Goal: Find specific page/section: Find specific page/section

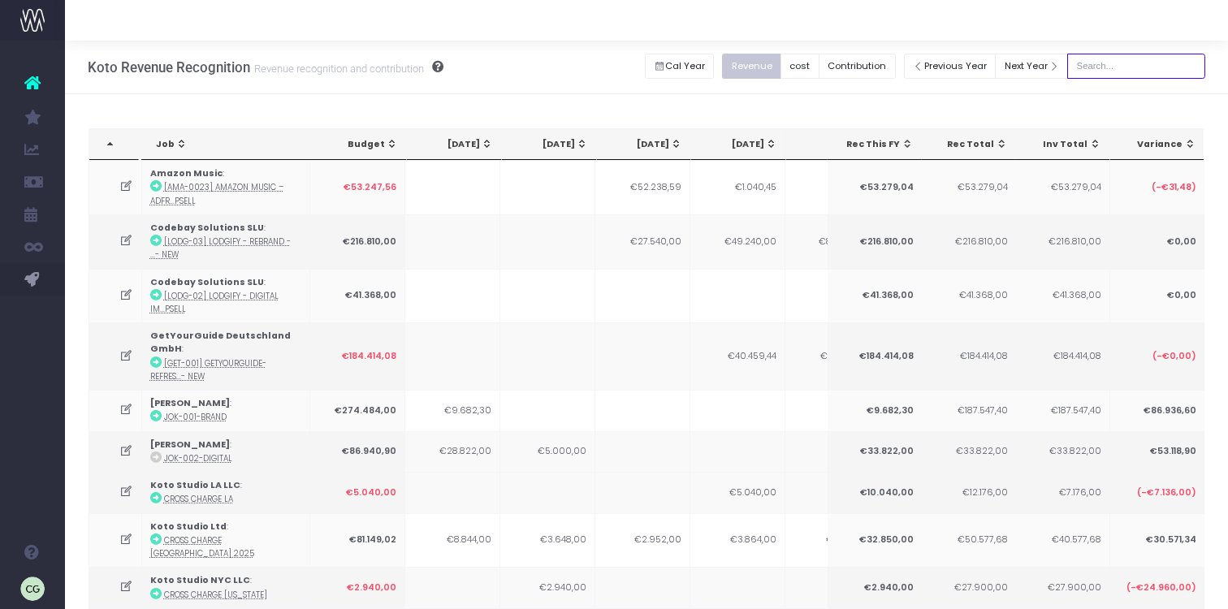
click at [1136, 67] on input "text" at bounding box center [1137, 66] width 138 height 25
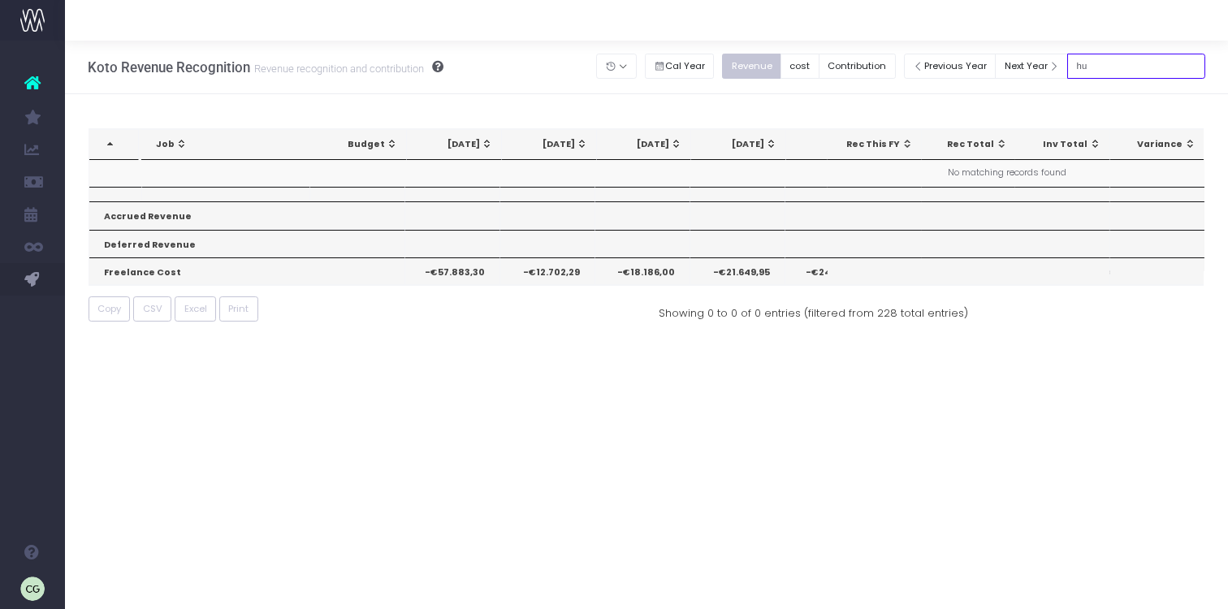
type input "h"
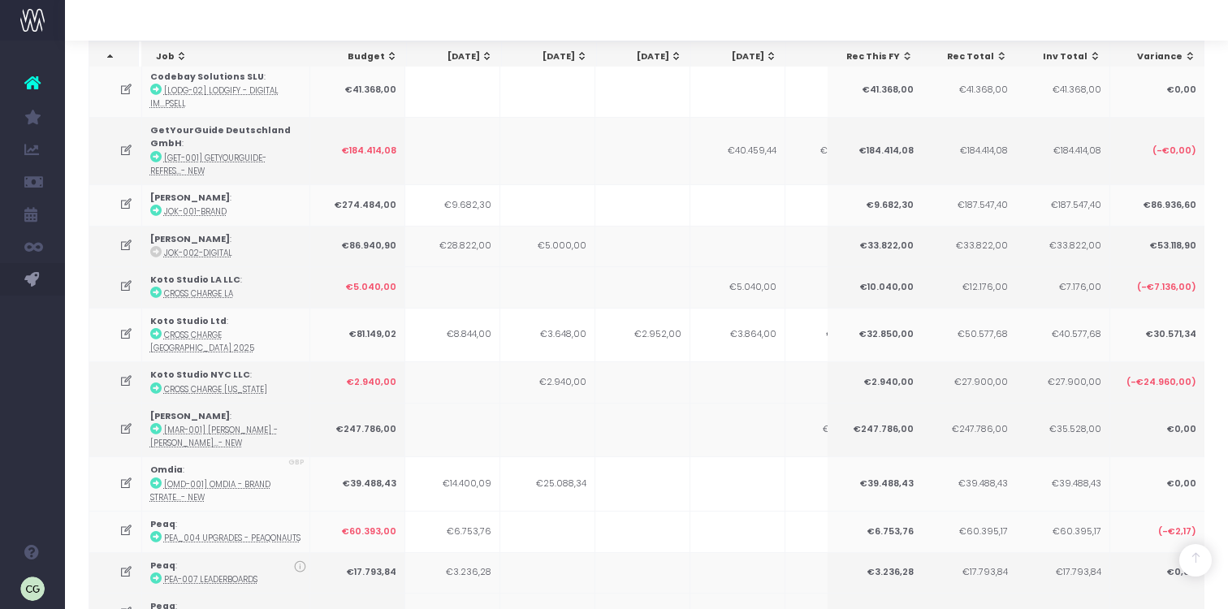
scroll to position [12, 0]
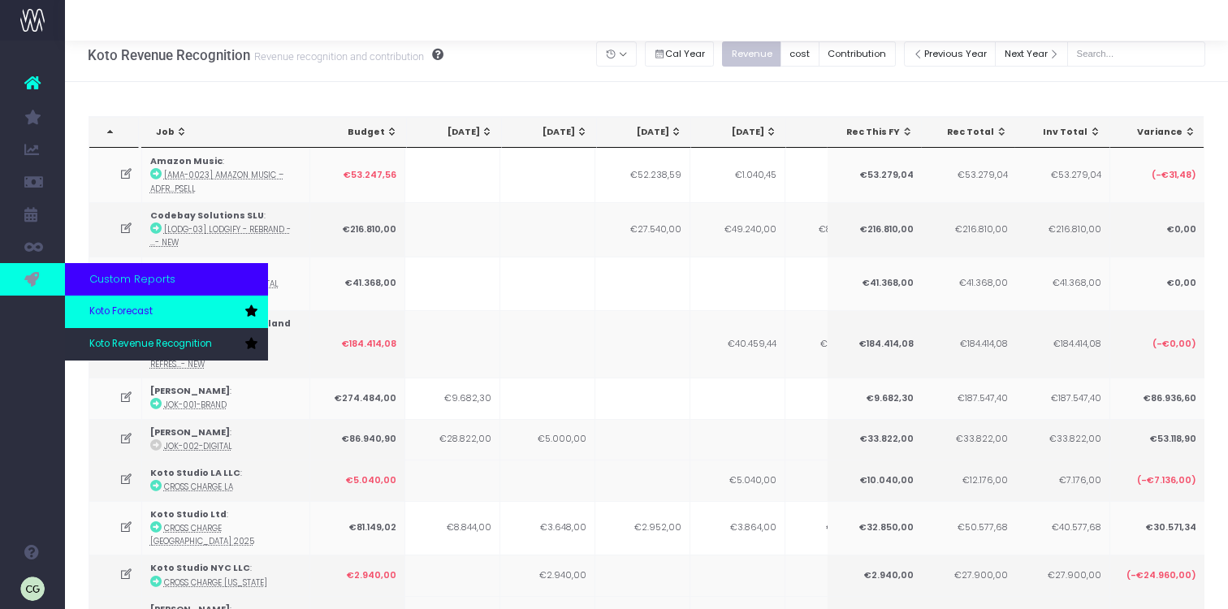
click at [135, 313] on span "Koto Forecast" at bounding box center [120, 312] width 63 height 15
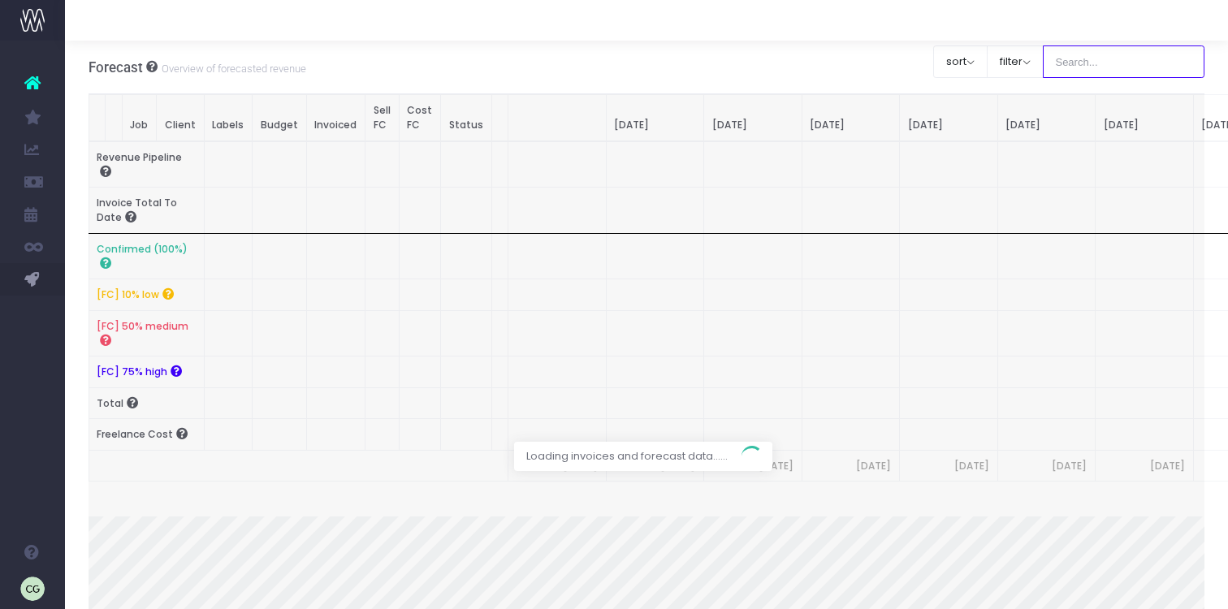
click at [1089, 60] on input "text" at bounding box center [1124, 61] width 162 height 32
type input "hush"
